Goal: Transaction & Acquisition: Purchase product/service

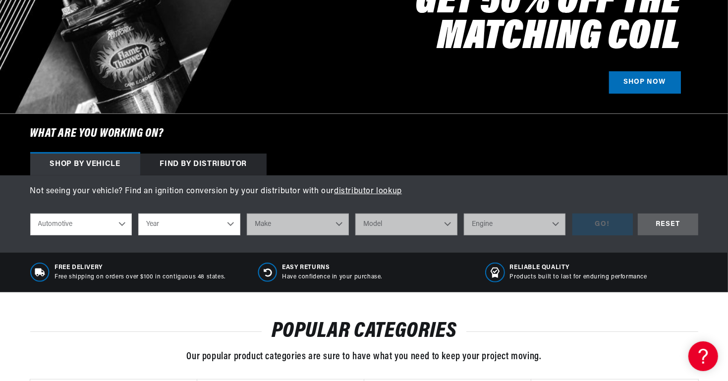
scroll to position [0, 1237]
click at [121, 220] on select "Automotive Agricultural Industrial Marine Motorcycle" at bounding box center [81, 225] width 102 height 22
click at [30, 214] on select "Automotive Agricultural Industrial Marine Motorcycle" at bounding box center [81, 225] width 102 height 22
click at [165, 224] on select "Year 2022 2021 2020 2019 2018 2017 2016 2015 2014 2013 2012 2011 2010 2009 2008…" at bounding box center [189, 225] width 102 height 22
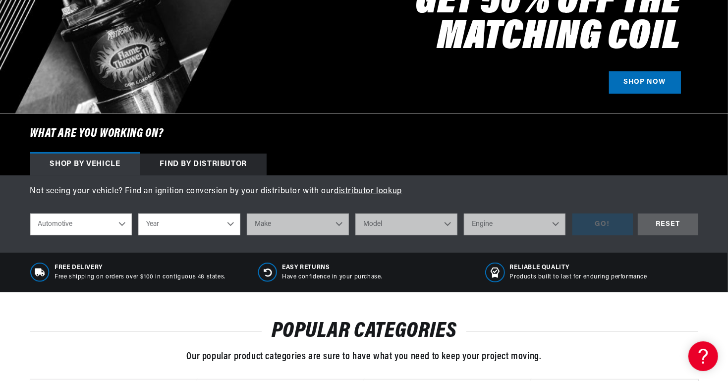
scroll to position [0, 618]
click at [230, 221] on select "Year 2022 2021 2020 2019 2018 2017 2016 2015 2014 2013 2012 2011 2010 2009 2008…" at bounding box center [189, 225] width 102 height 22
click at [123, 220] on select "Automotive Agricultural Industrial Marine Motorcycle" at bounding box center [81, 225] width 102 height 22
click at [170, 223] on select "Year 2022 2021 2020 2019 2018 2017 2016 2015 2014 2013 2012 2011 2010 2009 2008…" at bounding box center [189, 225] width 102 height 22
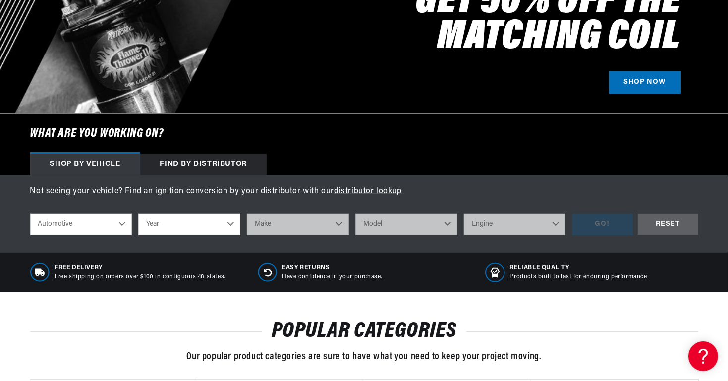
click at [171, 223] on select "Year 2022 2021 2020 2019 2018 2017 2016 2015 2014 2013 2012 2011 2010 2009 2008…" at bounding box center [189, 225] width 102 height 22
select select "1969"
click at [138, 214] on select "Year 2022 2021 2020 2019 2018 2017 2016 2015 2014 2013 2012 2011 2010 2009 2008…" at bounding box center [189, 225] width 102 height 22
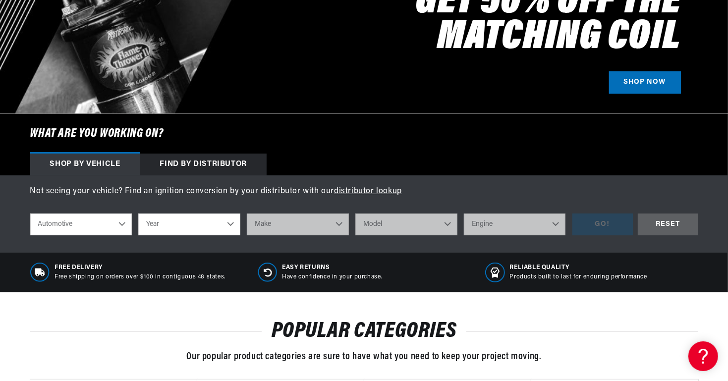
select select "1969"
click at [340, 224] on select "Make Alfa Romeo American Motors Aston Martin Austin Austin Healey Avanti BMW Bu…" at bounding box center [298, 225] width 102 height 22
select select "Ford"
click at [247, 214] on select "Make Alfa Romeo American Motors Aston Martin Austin Austin Healey Avanti BMW Bu…" at bounding box center [298, 225] width 102 height 22
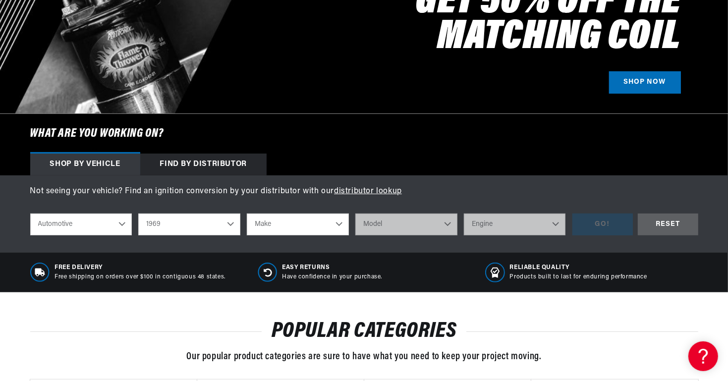
select select "Ford"
click at [396, 224] on select "Model Bronco Country Sedan Country Squire Custom Custom 500 E-100 Econoline E-2…" at bounding box center [406, 225] width 102 height 22
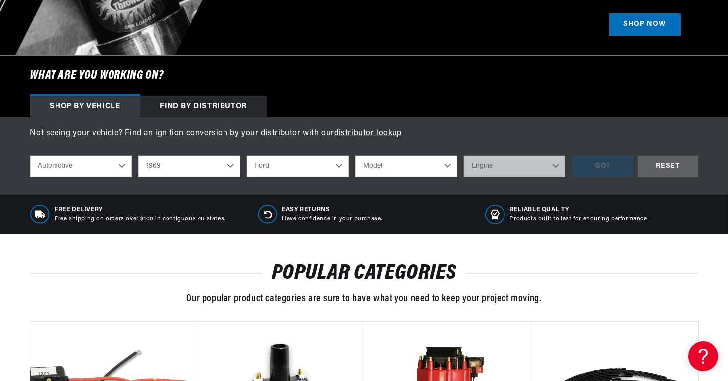
scroll to position [305, 0]
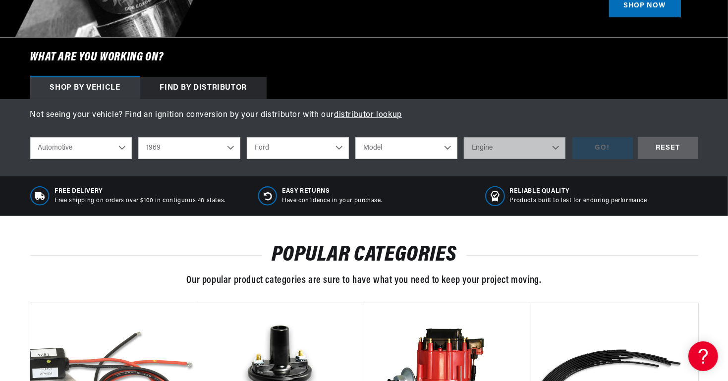
click at [409, 144] on select "Model Bronco Country Sedan Country Squire Custom Custom 500 E-100 Econoline E-2…" at bounding box center [406, 148] width 102 height 22
select select "[GEOGRAPHIC_DATA]"
click at [355, 137] on select "Model Bronco Country Sedan Country Squire Custom Custom 500 E-100 Econoline E-2…" at bounding box center [406, 148] width 102 height 22
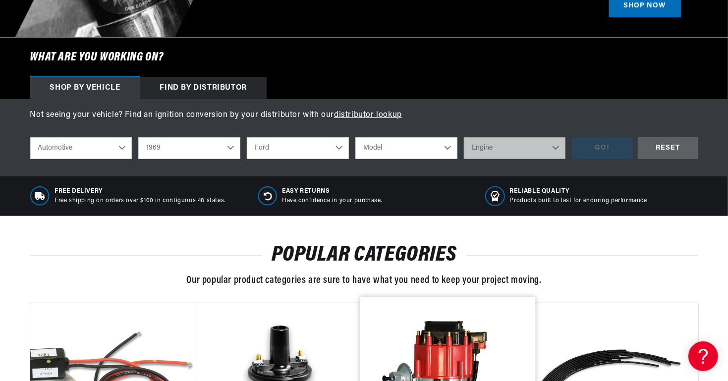
select select "[GEOGRAPHIC_DATA]"
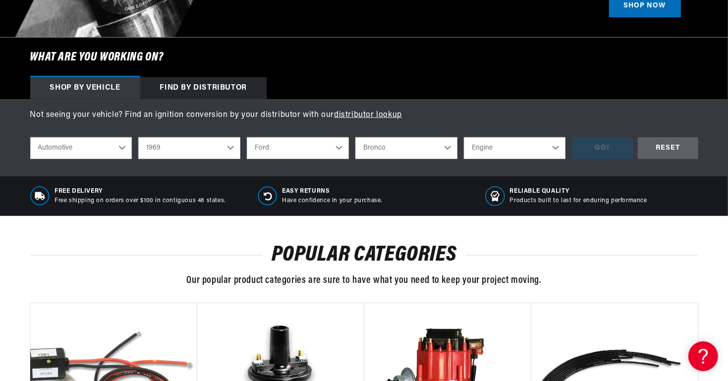
click at [538, 149] on select "Engine 6.6L 7.5L 200cid / 3.3L 250cid / 4.1L 302cid / 5.0L 351cid / 5.8L 351W 3…" at bounding box center [515, 148] width 102 height 22
select select "428cid-7.0L"
click at [464, 137] on select "Engine 6.6L 7.5L 200cid / 3.3L 250cid / 4.1L 302cid / 5.0L 351cid / 5.8L 351W 3…" at bounding box center [515, 148] width 102 height 22
select select "428cid-7.0L"
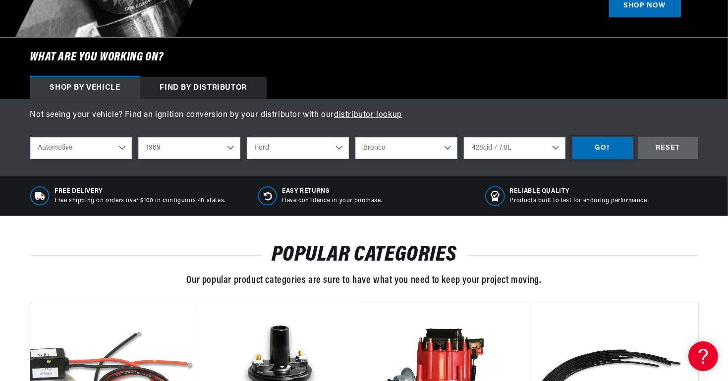
click at [598, 147] on div "GO!" at bounding box center [602, 148] width 60 height 22
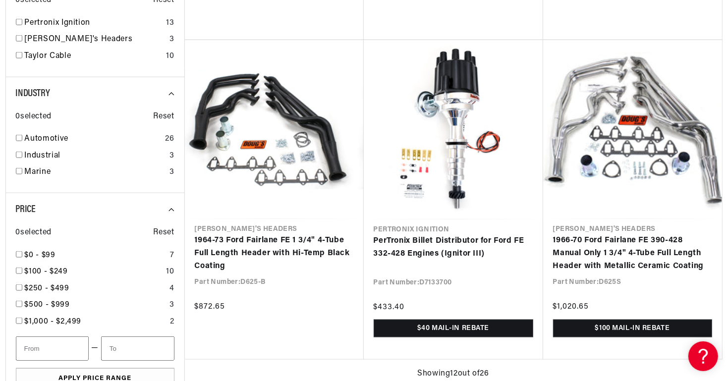
scroll to position [0, 1237]
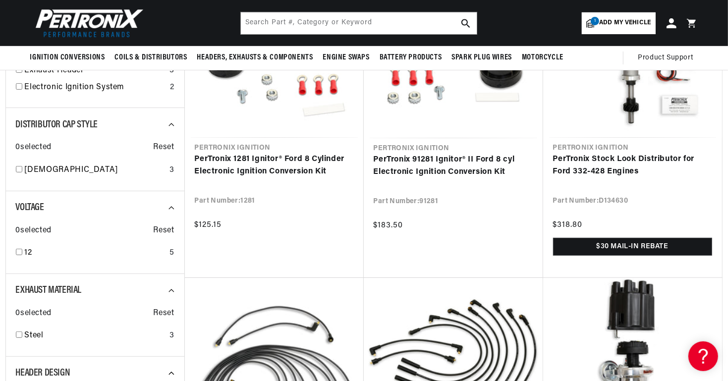
scroll to position [76, 0]
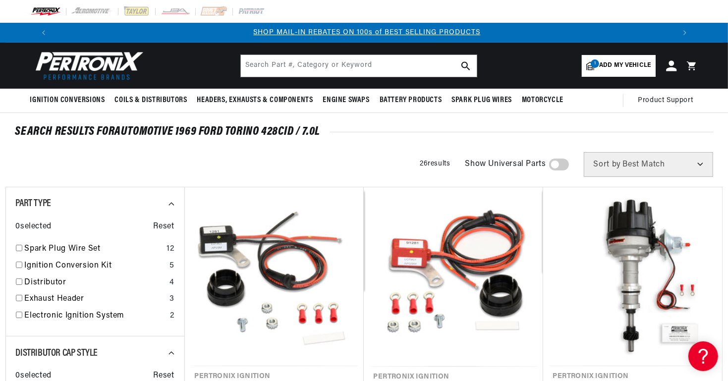
click at [671, 67] on icon at bounding box center [671, 65] width 10 height 10
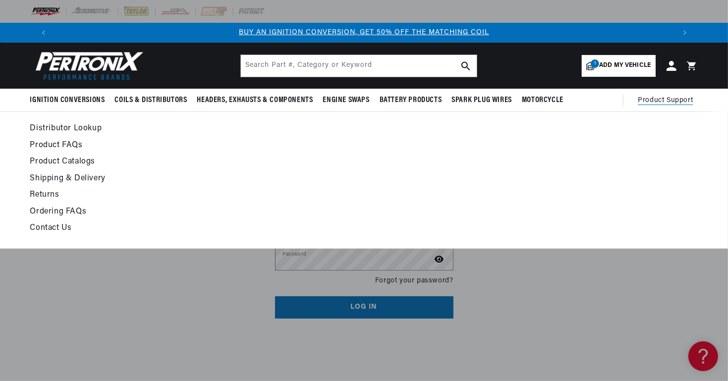
click at [662, 100] on span "Product Support" at bounding box center [665, 100] width 55 height 11
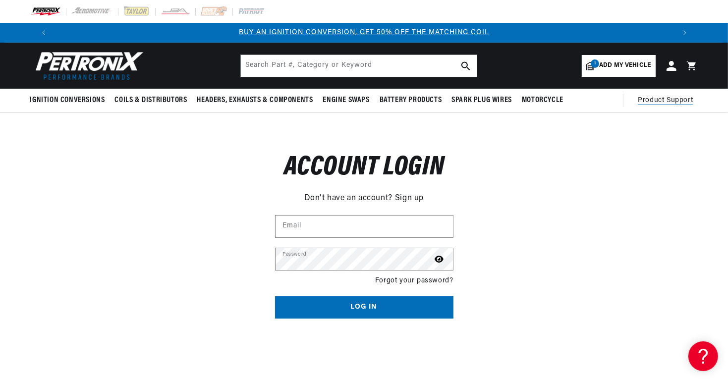
click at [662, 100] on span "Product Support" at bounding box center [665, 100] width 55 height 11
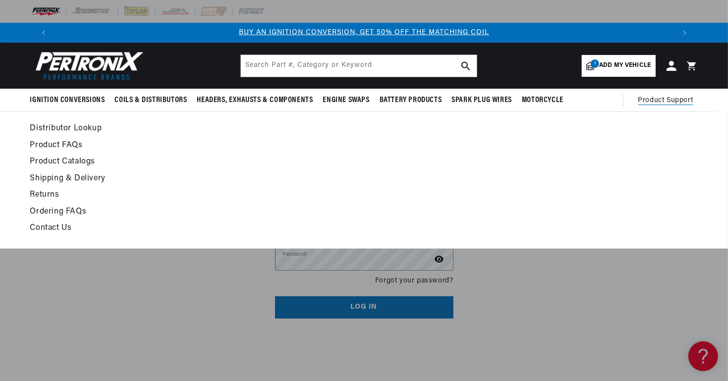
click at [62, 228] on link "Contact Us" at bounding box center [273, 228] width 487 height 14
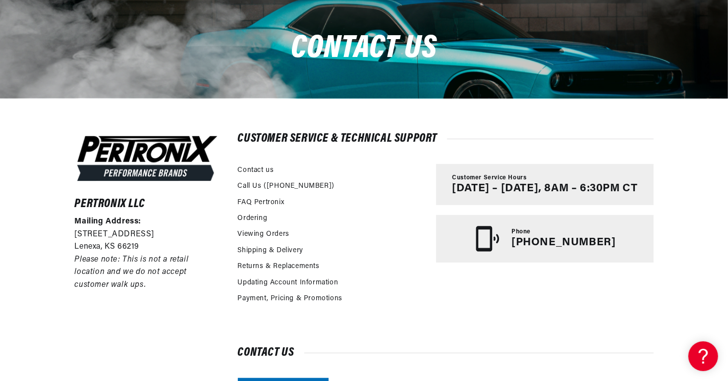
scroll to position [0, 1237]
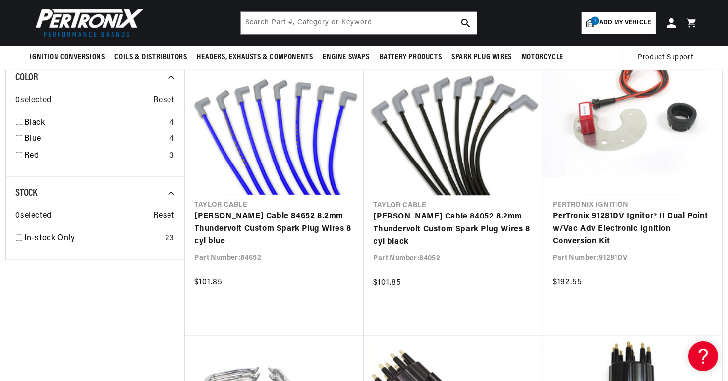
scroll to position [0, 1237]
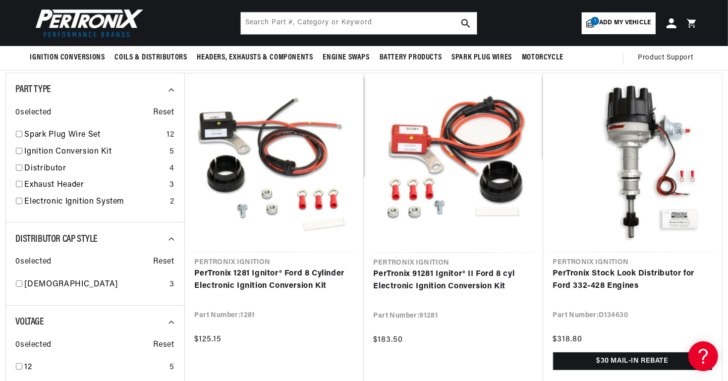
scroll to position [0, 1237]
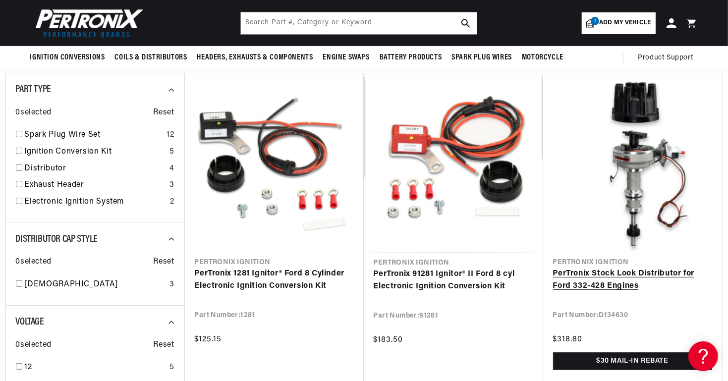
drag, startPoint x: 578, startPoint y: 284, endPoint x: 571, endPoint y: 289, distance: 8.5
click at [578, 284] on link "PerTronix Stock Look Distributor for Ford 332-428 Engines" at bounding box center [632, 280] width 159 height 25
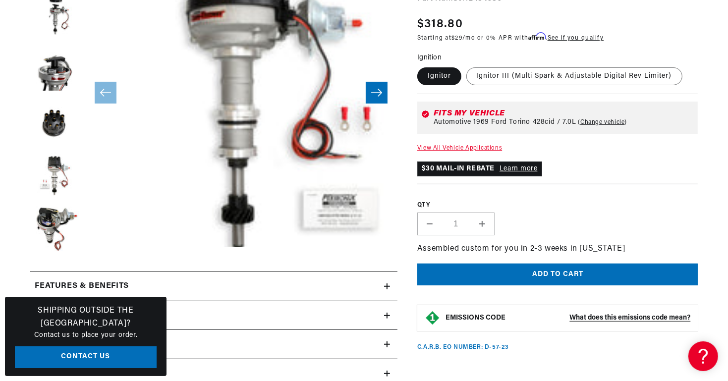
scroll to position [228, 0]
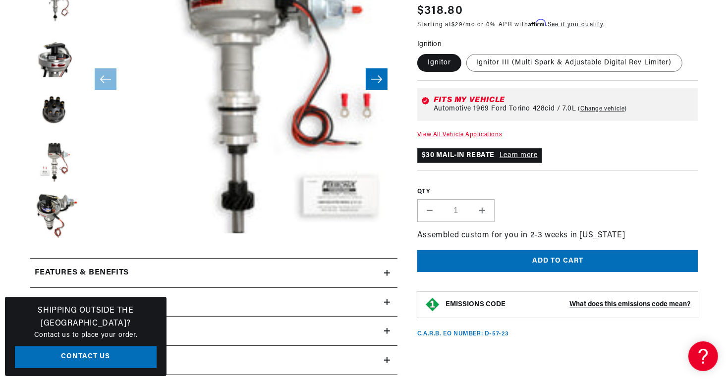
click at [477, 133] on link "View All Vehicle Applications" at bounding box center [459, 135] width 85 height 6
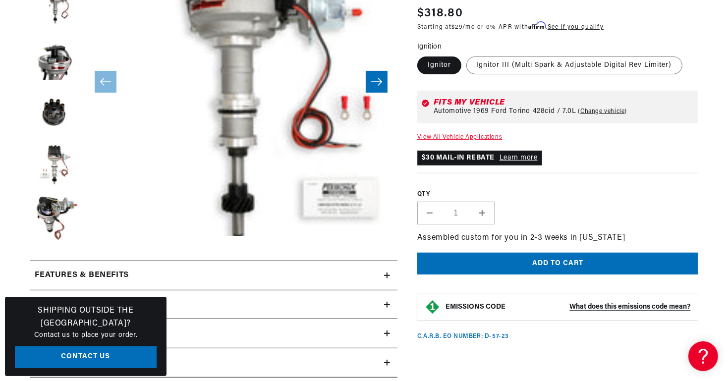
scroll to position [0, 1237]
click at [485, 135] on link "View All Vehicle Applications" at bounding box center [459, 137] width 85 height 6
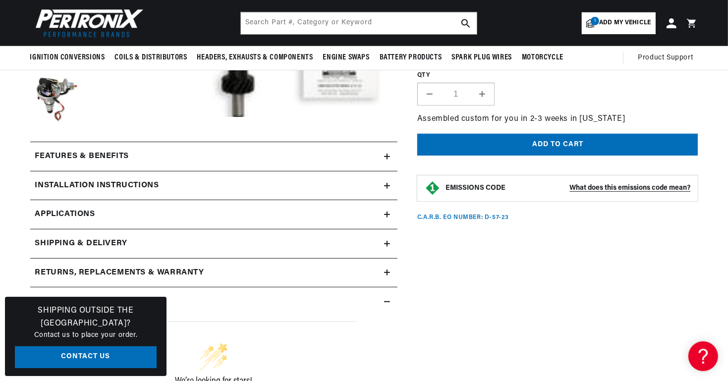
scroll to position [0, 0]
click at [366, 185] on div "Installation instructions" at bounding box center [207, 185] width 354 height 13
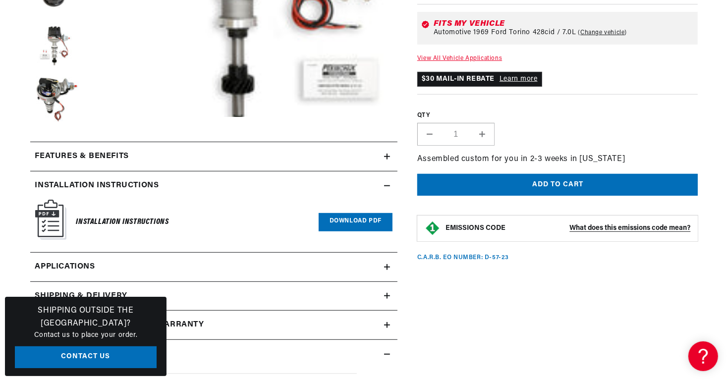
scroll to position [383, 0]
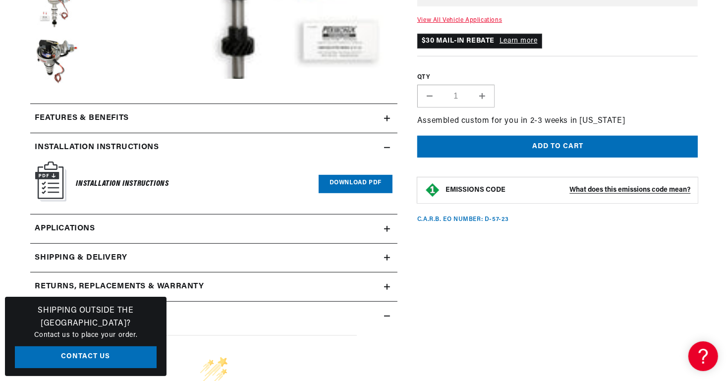
click at [366, 181] on link "Download PDF" at bounding box center [356, 184] width 74 height 18
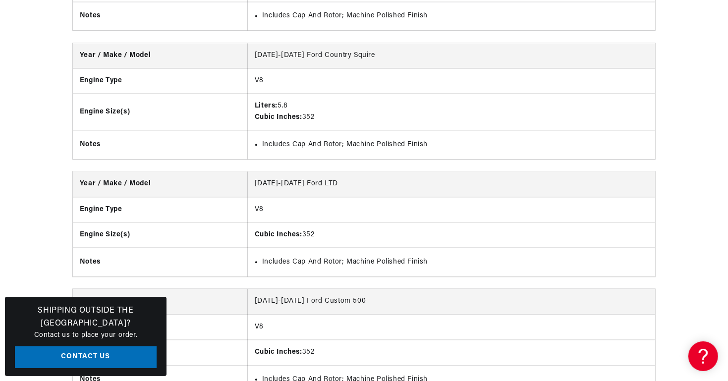
scroll to position [0, 1237]
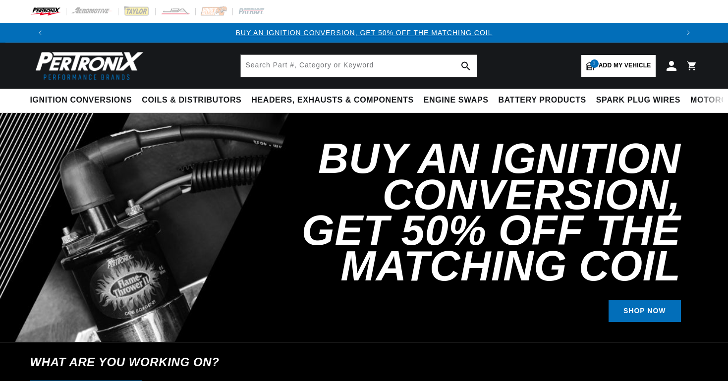
select select "1969"
select select "Ford"
select select "[GEOGRAPHIC_DATA]"
select select "428cid-7.0L"
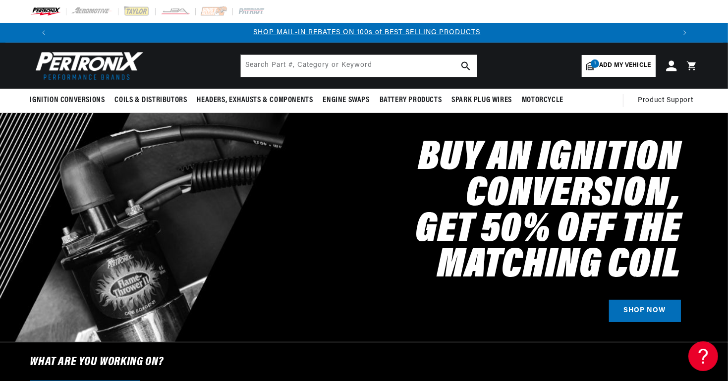
click at [674, 64] on icon at bounding box center [671, 65] width 10 height 10
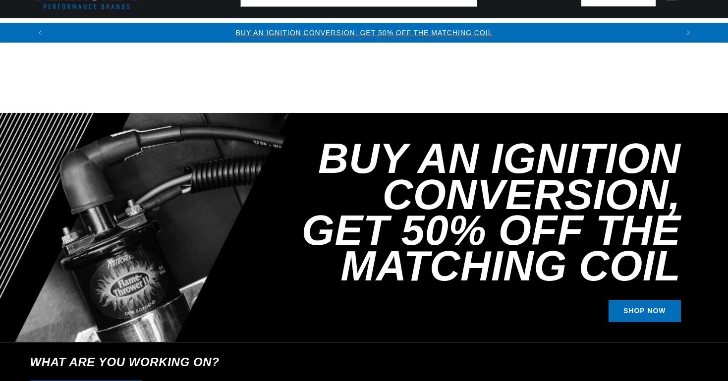
select select "RideType"
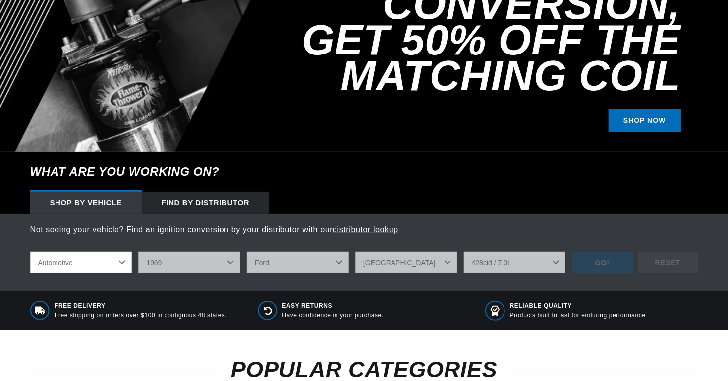
select select "1969"
select select "Ford"
select select "Torino"
select select "428cid-7.0L"
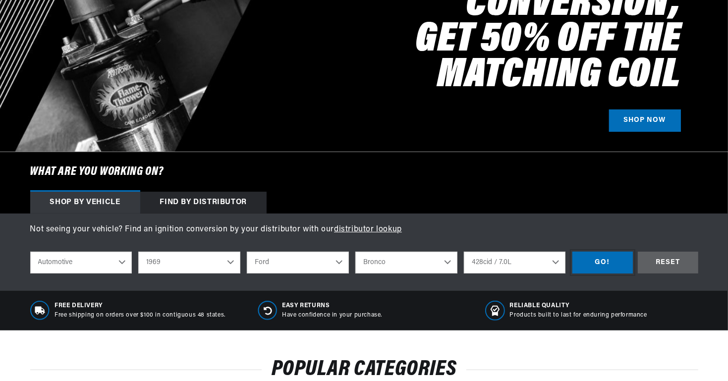
click at [612, 263] on div "GO!" at bounding box center [602, 263] width 60 height 22
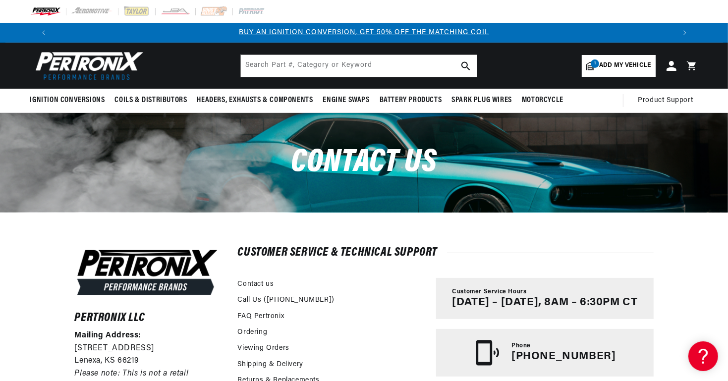
click at [469, 243] on div "Pertronix LLC Mailing Address: [STREET_ADDRESS] Please note: This is not a reta…" at bounding box center [364, 380] width 628 height 337
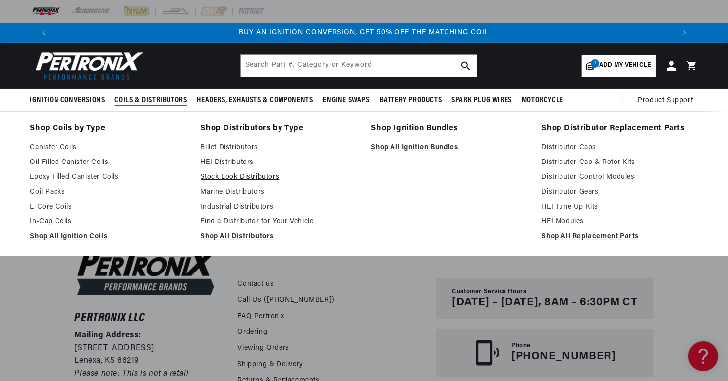
click at [220, 176] on link "Stock Look Distributors" at bounding box center [279, 177] width 157 height 12
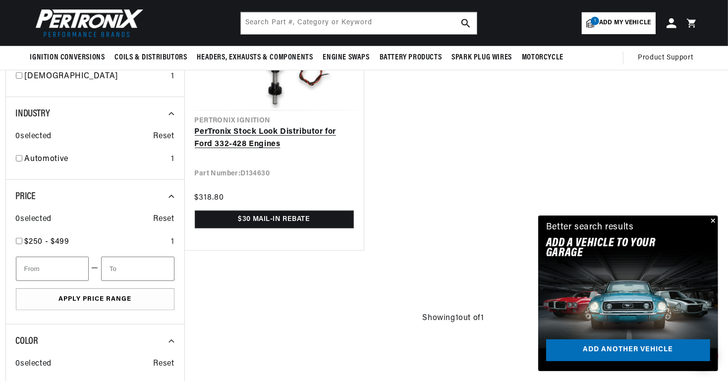
scroll to position [0, 1237]
click at [241, 135] on link "PerTronix Stock Look Distributor for Ford 332-428 Engines" at bounding box center [274, 138] width 159 height 25
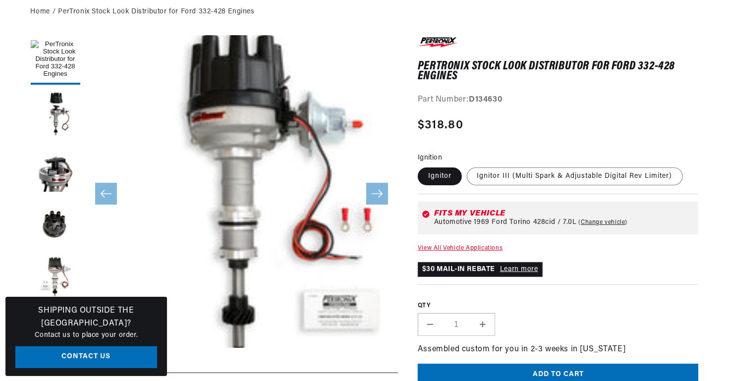
scroll to position [114, 0]
click at [53, 379] on button "Open media 1 in modal" at bounding box center [53, 379] width 0 height 0
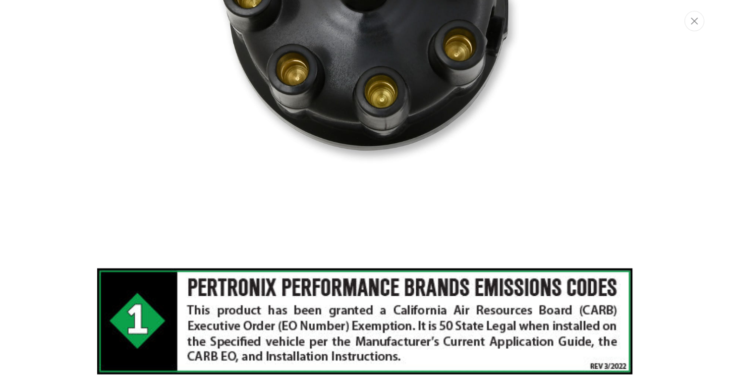
scroll to position [0, 0]
